Goal: Check status: Check status

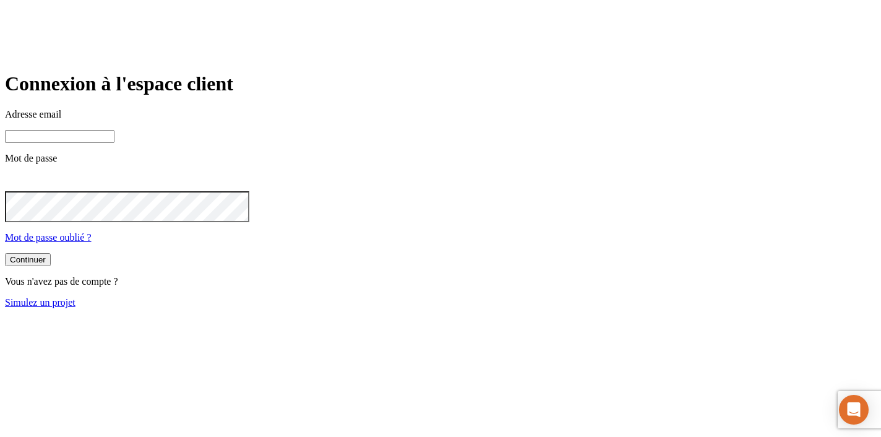
click at [114, 143] on input at bounding box center [59, 136] width 109 height 13
paste input "james.bond+6215@nalo.fr"
type input "james.bond+6215@nalo.fr"
click at [224, 278] on main "Connexion à l'espace client Adresse email james.bond+6215@nalo.fr Mot de passe …" at bounding box center [440, 189] width 871 height 235
click at [51, 266] on button "Continuer" at bounding box center [28, 259] width 46 height 13
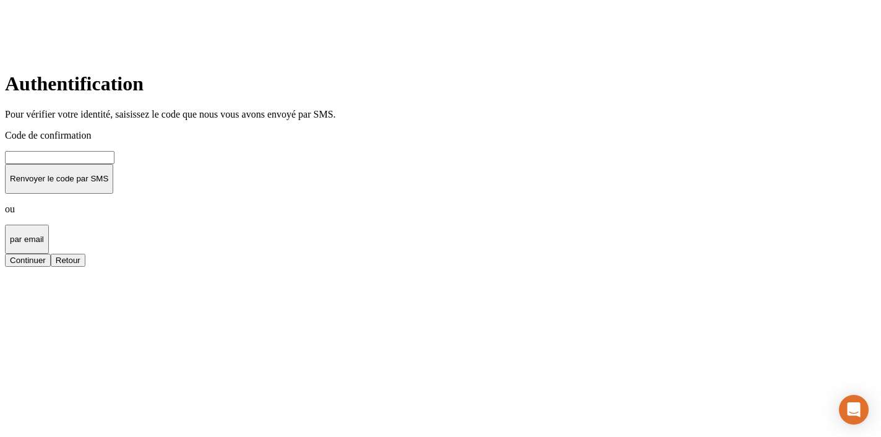
click at [114, 164] on input at bounding box center [59, 157] width 109 height 13
type input "000000"
click at [46, 265] on div "Continuer" at bounding box center [28, 259] width 36 height 9
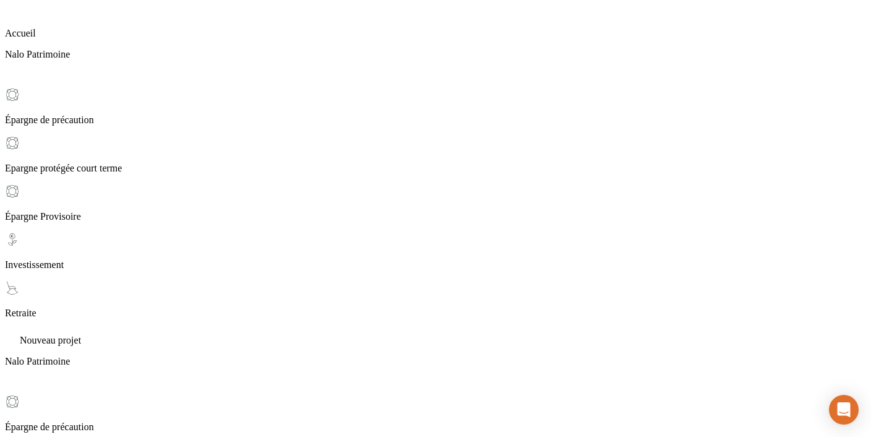
scroll to position [106, 0]
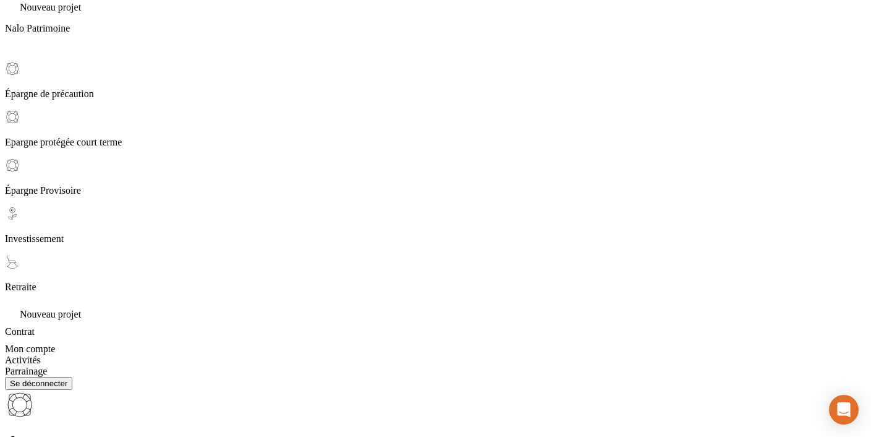
scroll to position [624, 0]
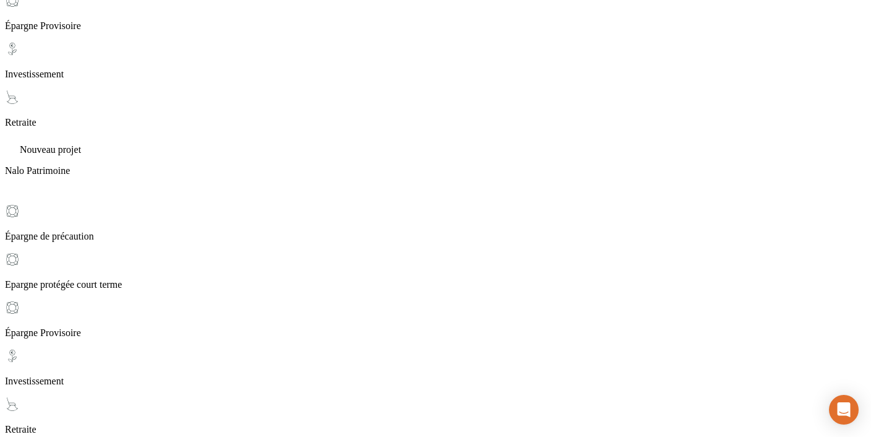
scroll to position [294, 0]
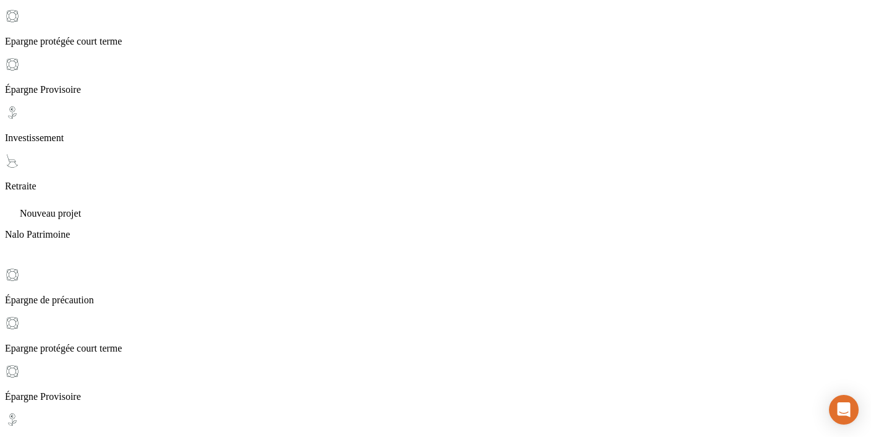
scroll to position [246, 0]
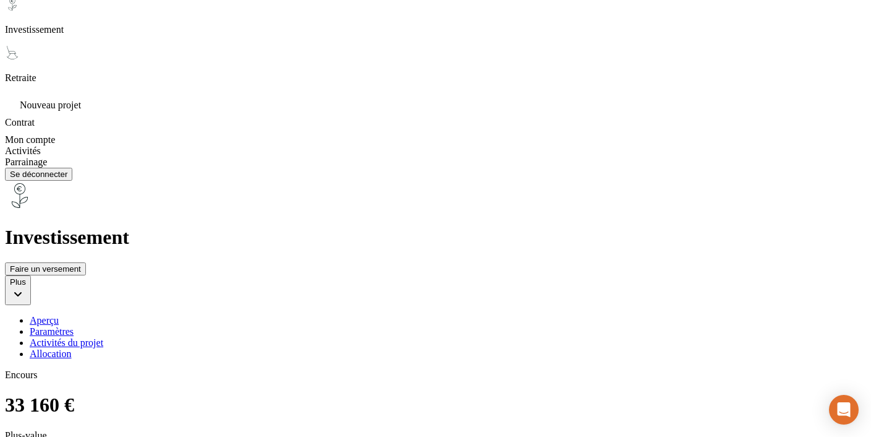
scroll to position [577, 0]
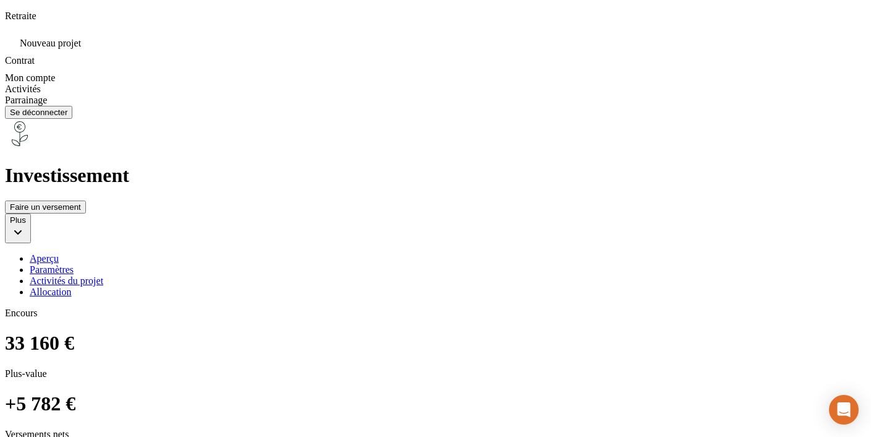
scroll to position [670, 0]
